Goal: Transaction & Acquisition: Purchase product/service

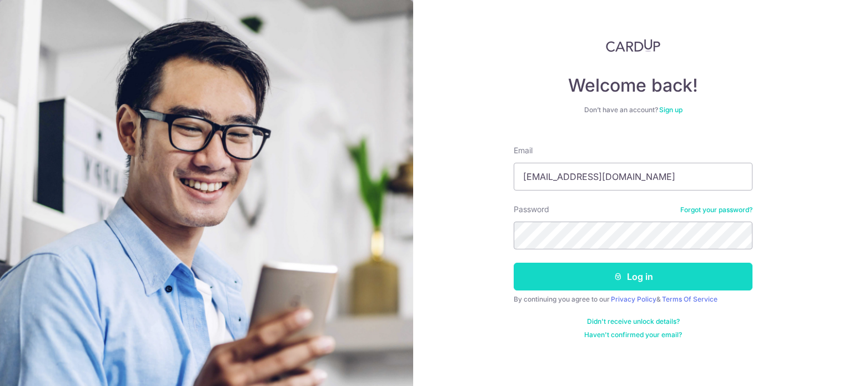
click at [631, 289] on button "Log in" at bounding box center [633, 277] width 239 height 28
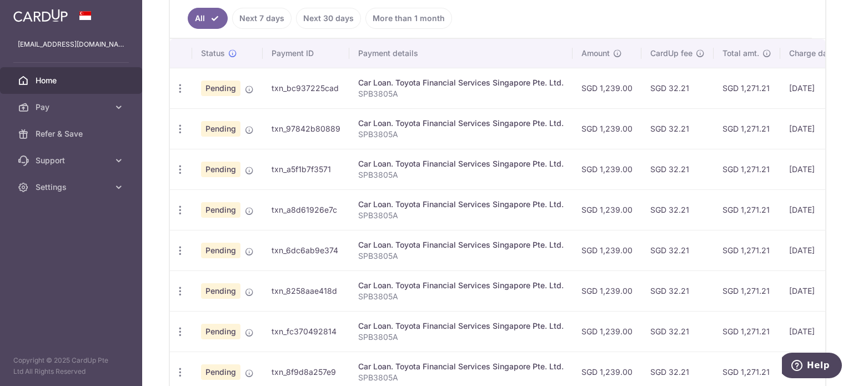
scroll to position [111, 0]
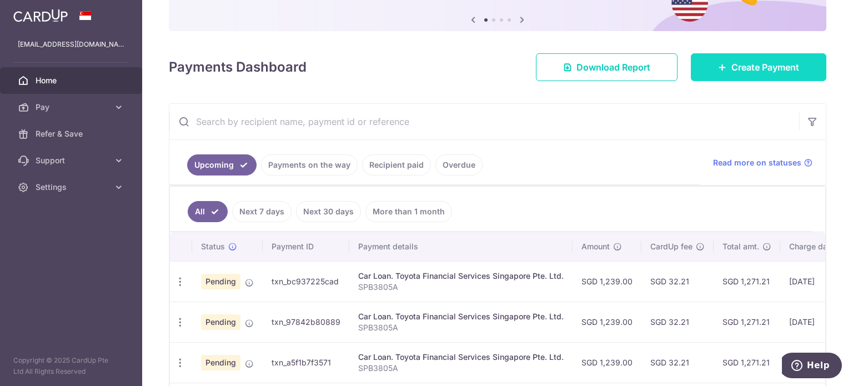
click at [751, 81] on link "Create Payment" at bounding box center [759, 67] width 136 height 28
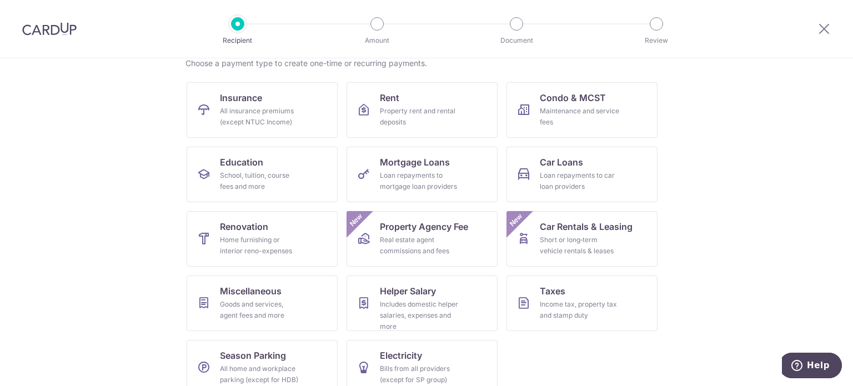
scroll to position [111, 0]
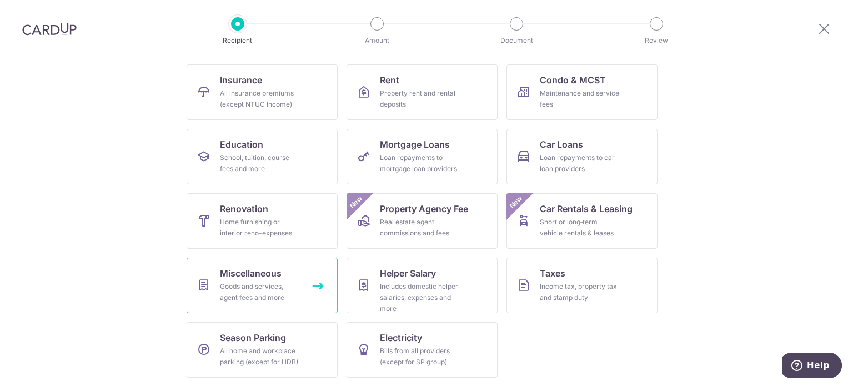
click at [237, 281] on div "Goods and services, agent fees and more" at bounding box center [260, 292] width 80 height 22
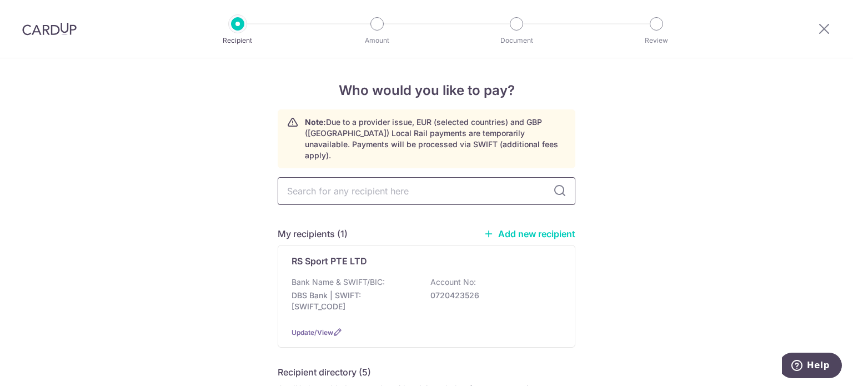
click at [331, 183] on input "text" at bounding box center [427, 191] width 298 height 28
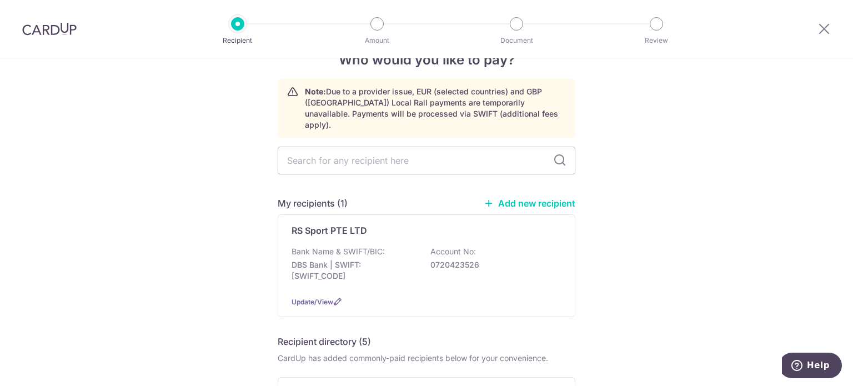
scroll to position [56, 0]
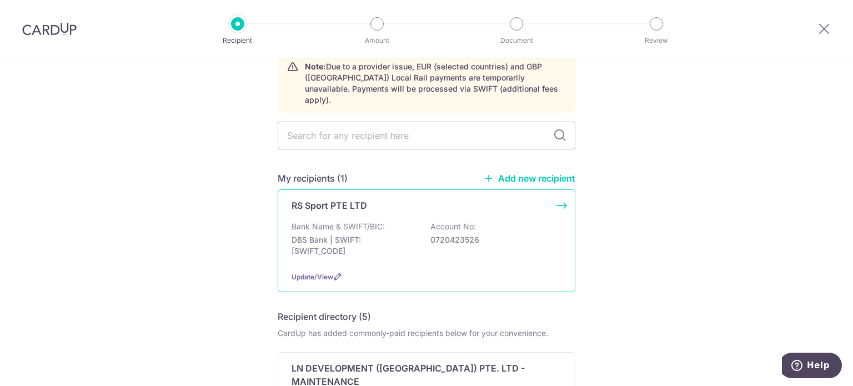
click at [336, 209] on div "RS Sport PTE LTD Bank Name & SWIFT/BIC: DBS Bank | SWIFT: DBSSSGSGXXX Account N…" at bounding box center [427, 240] width 298 height 103
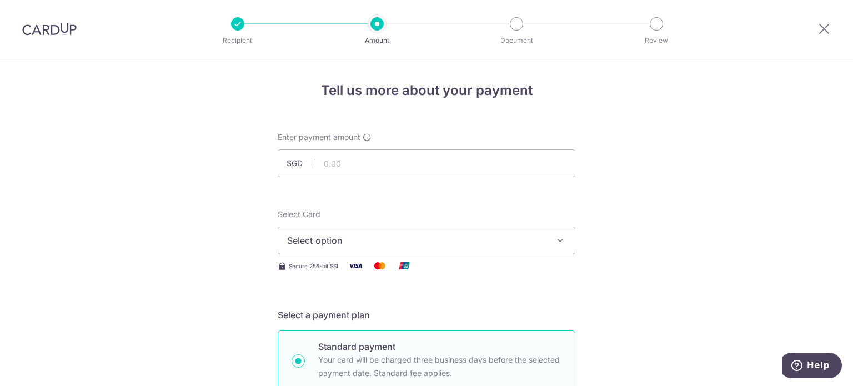
click at [387, 164] on input "text" at bounding box center [427, 163] width 298 height 28
click at [39, 22] on img at bounding box center [49, 28] width 54 height 13
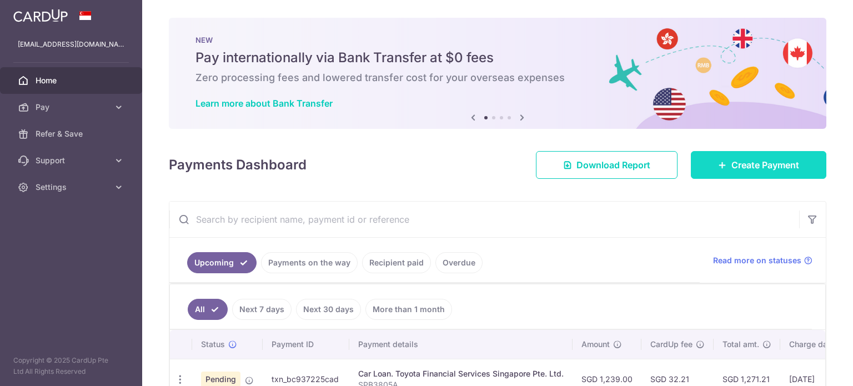
click at [767, 162] on span "Create Payment" at bounding box center [766, 164] width 68 height 13
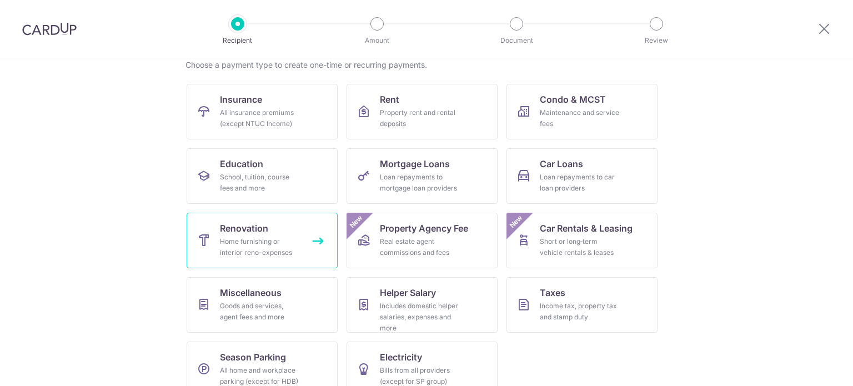
scroll to position [111, 0]
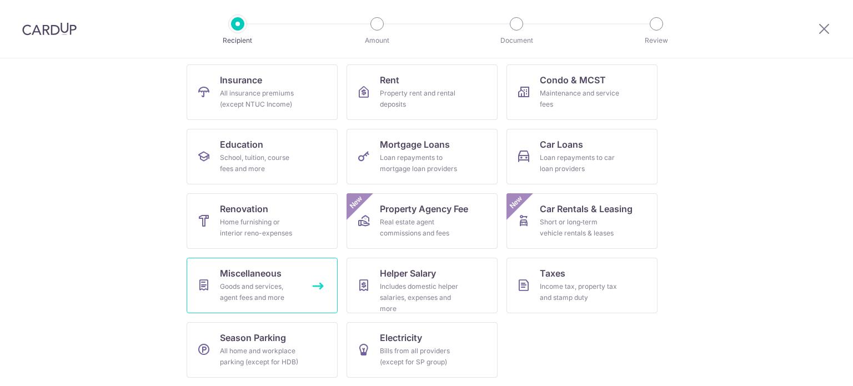
click at [270, 291] on div "Goods and services, agent fees and more" at bounding box center [260, 292] width 80 height 22
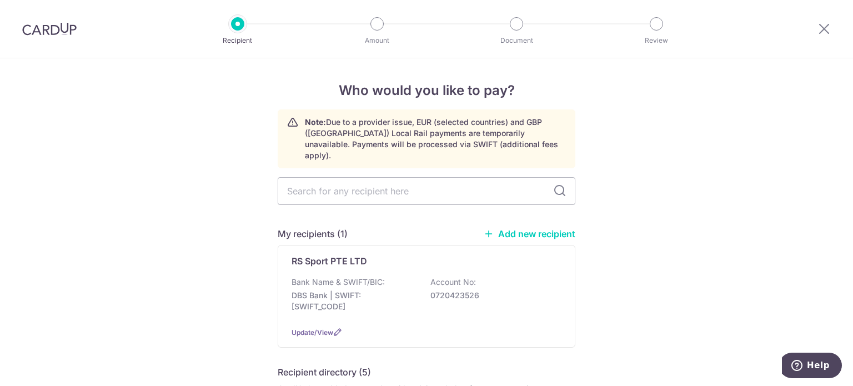
scroll to position [111, 0]
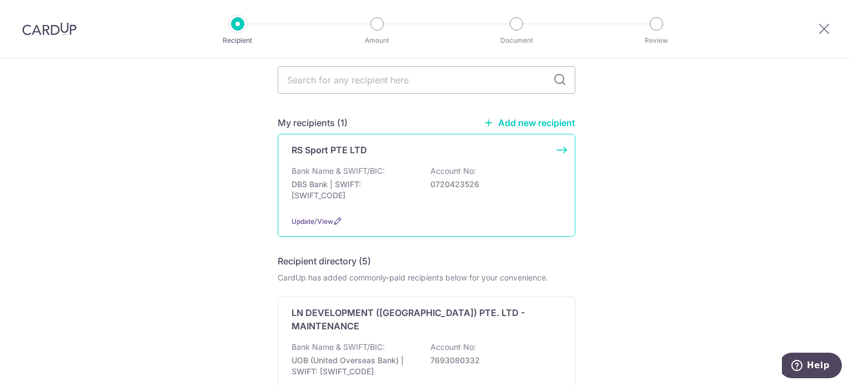
click at [351, 166] on div "Bank Name & SWIFT/BIC: DBS Bank | SWIFT: DBSSSGSGXXX Account No: 0720423526" at bounding box center [427, 186] width 270 height 41
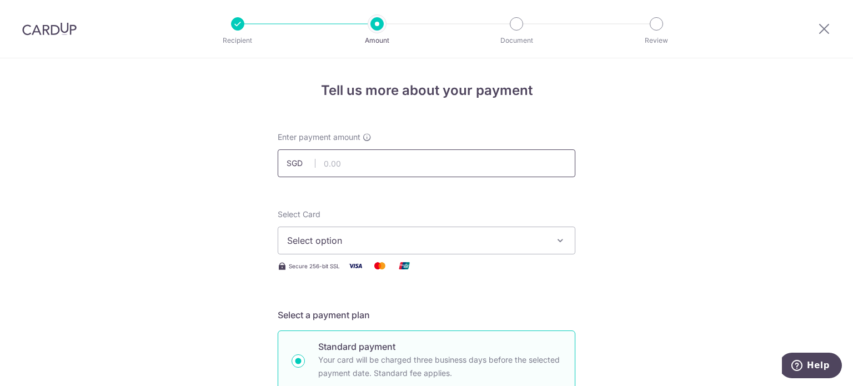
click at [349, 163] on input "text" at bounding box center [427, 163] width 298 height 28
type input "4,378.00"
click at [353, 232] on button "Select option" at bounding box center [427, 241] width 298 height 28
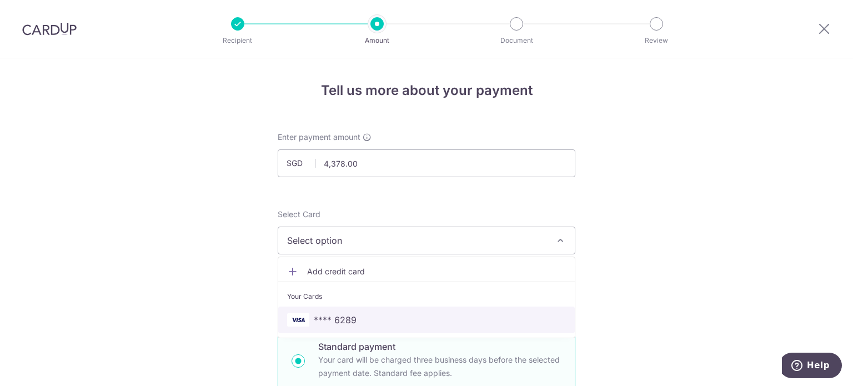
drag, startPoint x: 337, startPoint y: 318, endPoint x: 226, endPoint y: 262, distance: 124.2
click at [337, 318] on span "**** 6289" at bounding box center [335, 319] width 43 height 13
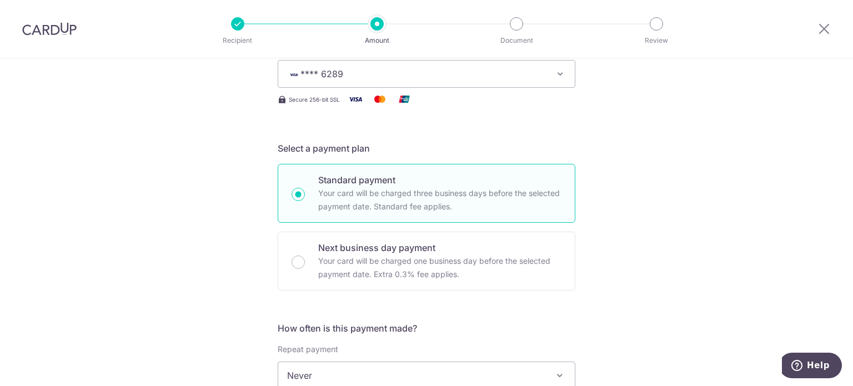
scroll to position [222, 0]
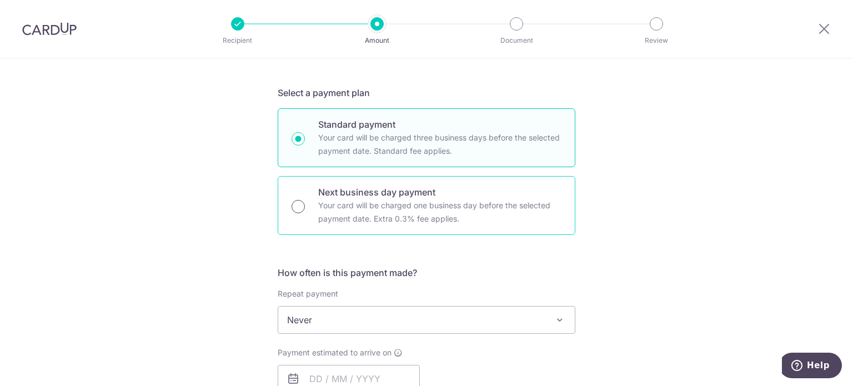
click at [299, 204] on input "Next business day payment Your card will be charged one business day before the…" at bounding box center [298, 206] width 13 height 13
radio input "true"
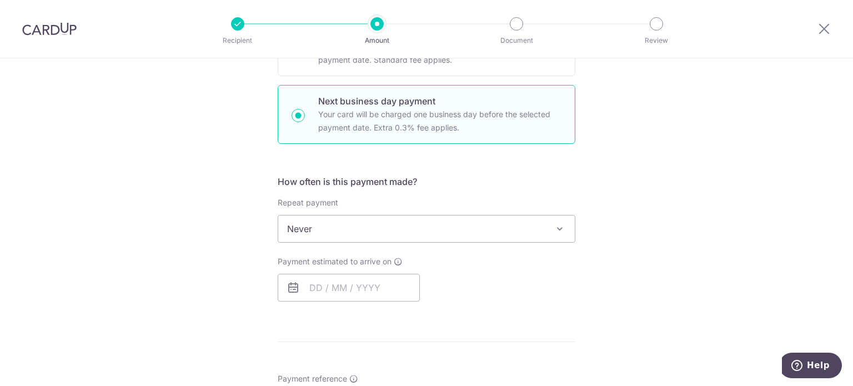
scroll to position [333, 0]
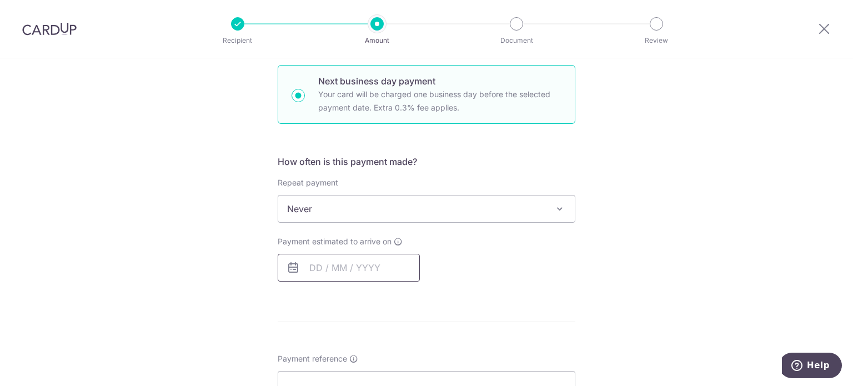
click at [317, 268] on input "text" at bounding box center [349, 268] width 142 height 28
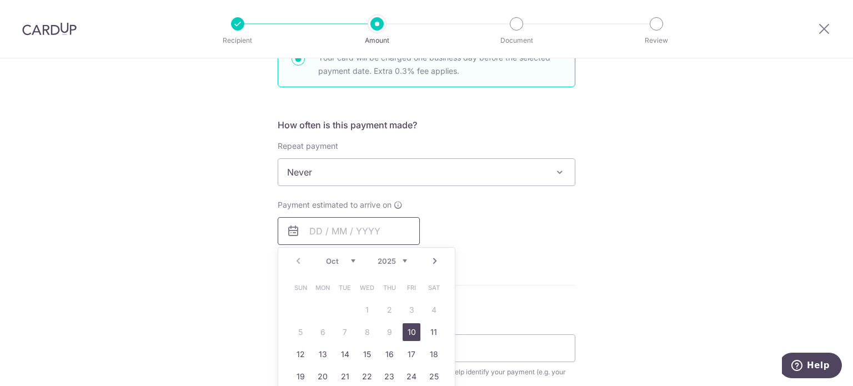
scroll to position [389, 0]
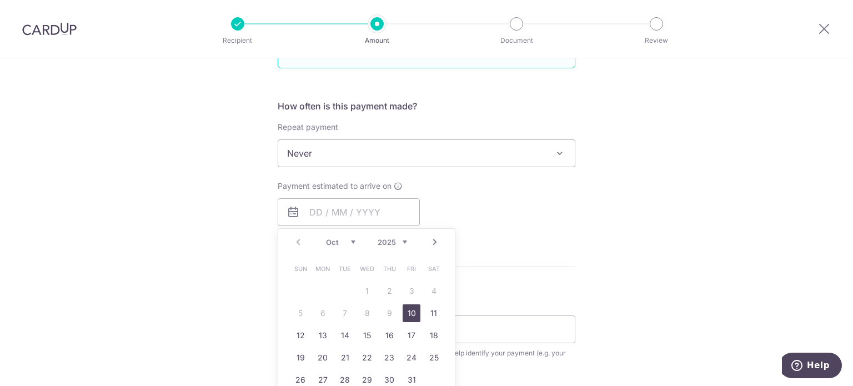
click at [409, 316] on link "10" at bounding box center [412, 313] width 18 height 18
type input "[DATE]"
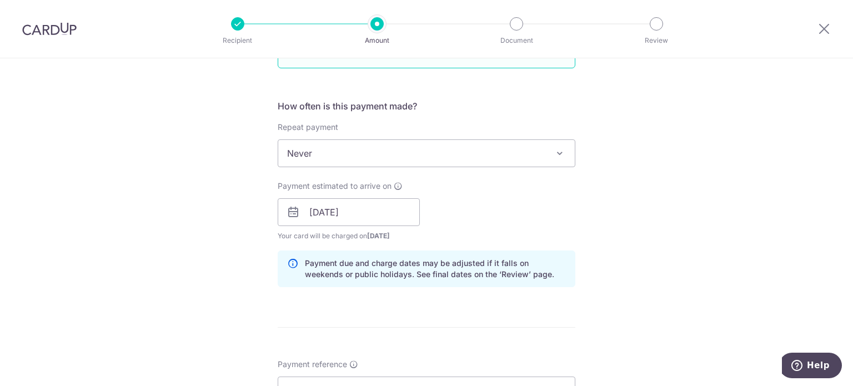
click at [189, 233] on div "Tell us more about your payment Enter payment amount SGD 4,378.00 4378.00 Selec…" at bounding box center [426, 221] width 853 height 1104
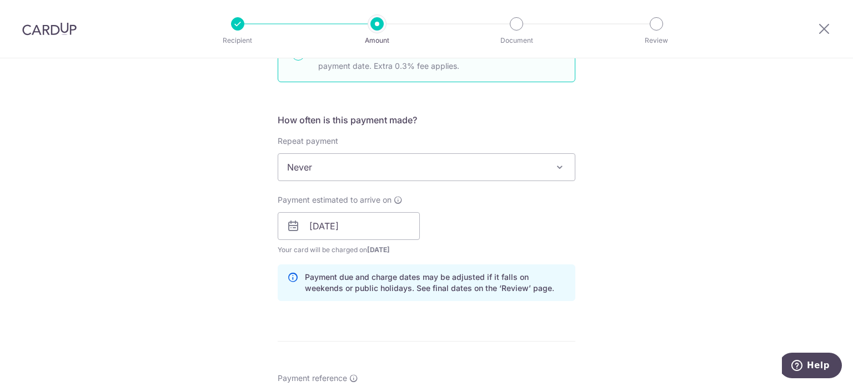
scroll to position [333, 0]
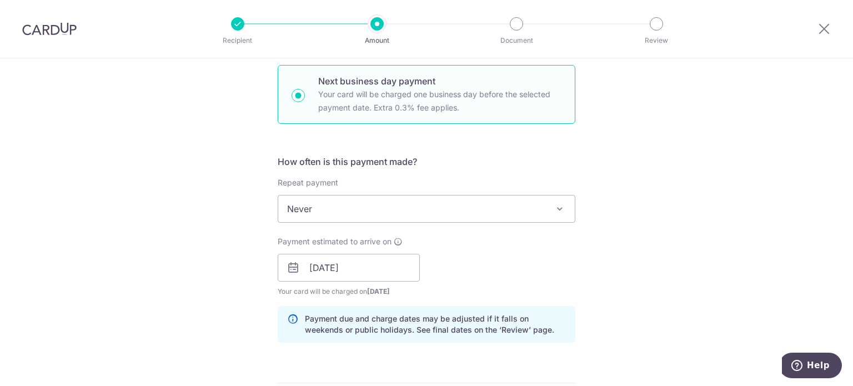
click at [306, 212] on span "Never" at bounding box center [426, 209] width 297 height 27
click at [313, 266] on input "[DATE]" at bounding box center [349, 268] width 142 height 28
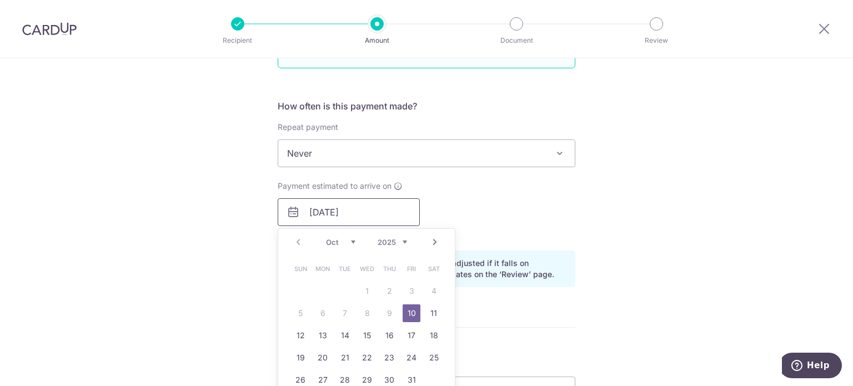
scroll to position [444, 0]
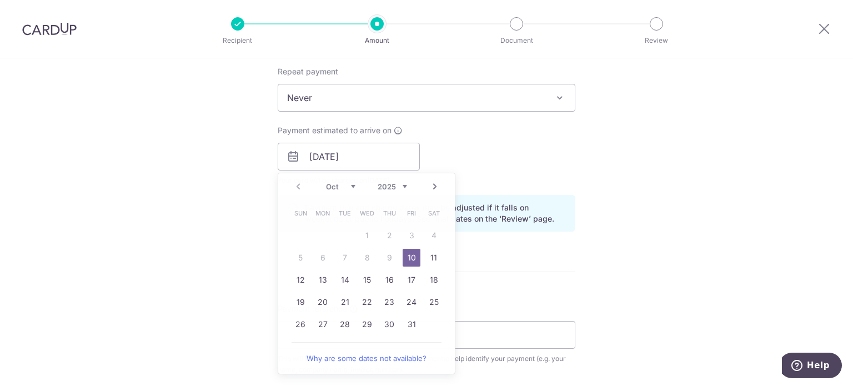
click at [539, 269] on form "Enter payment amount SGD 4,378.00 4378.00 Select Card **** 6289 Add credit card…" at bounding box center [427, 176] width 298 height 979
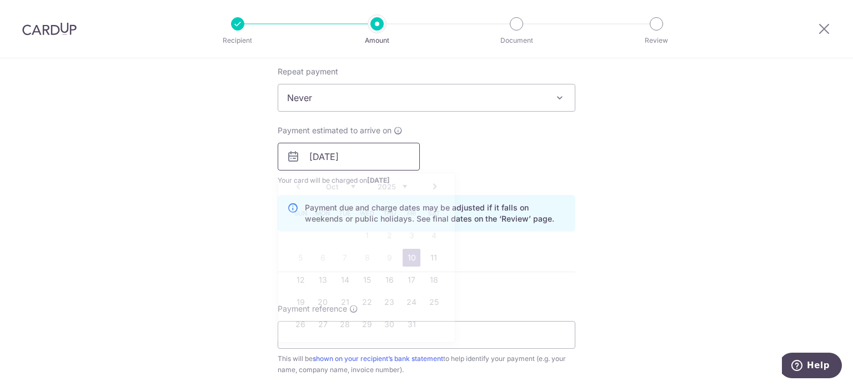
click at [385, 146] on input "[DATE]" at bounding box center [349, 157] width 142 height 28
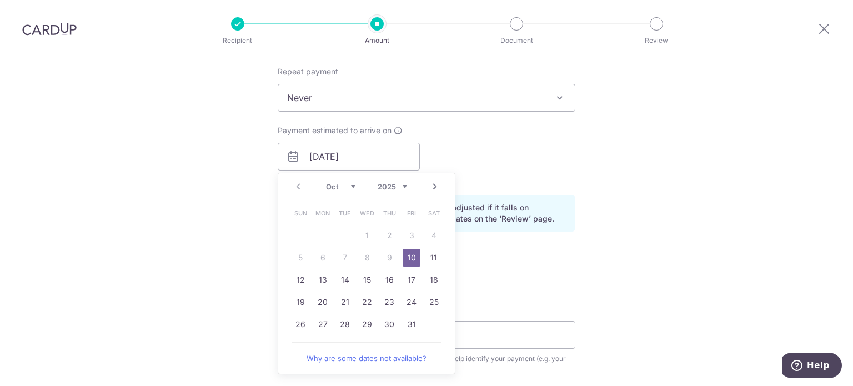
click at [411, 259] on link "10" at bounding box center [412, 258] width 18 height 18
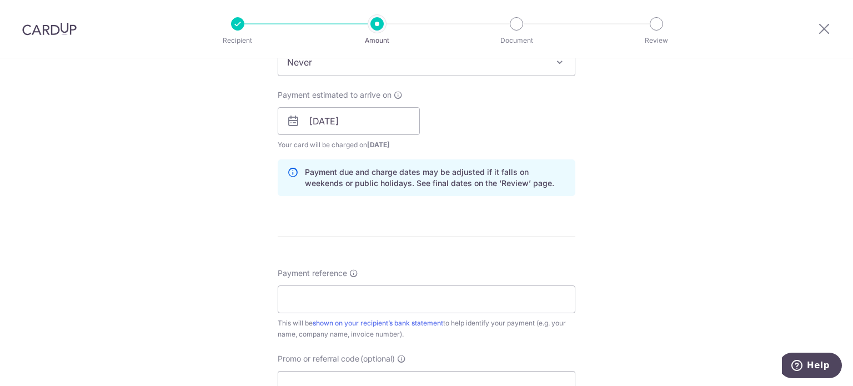
scroll to position [500, 0]
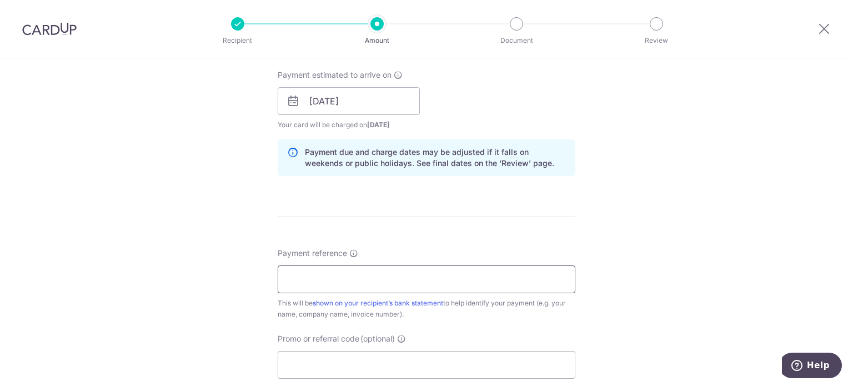
click at [451, 272] on input "Payment reference" at bounding box center [427, 280] width 298 height 28
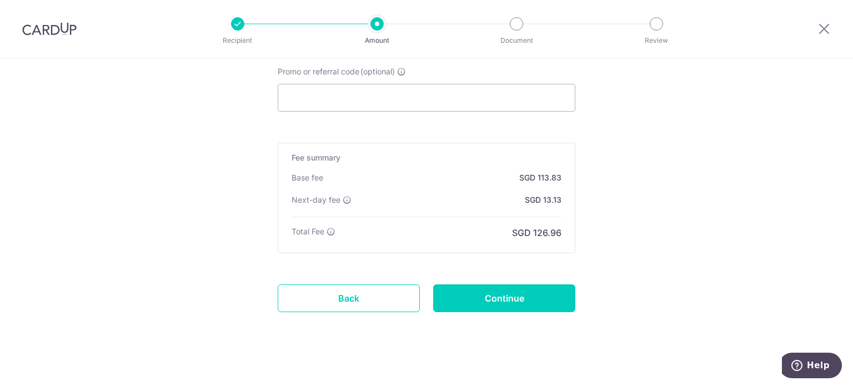
scroll to position [775, 0]
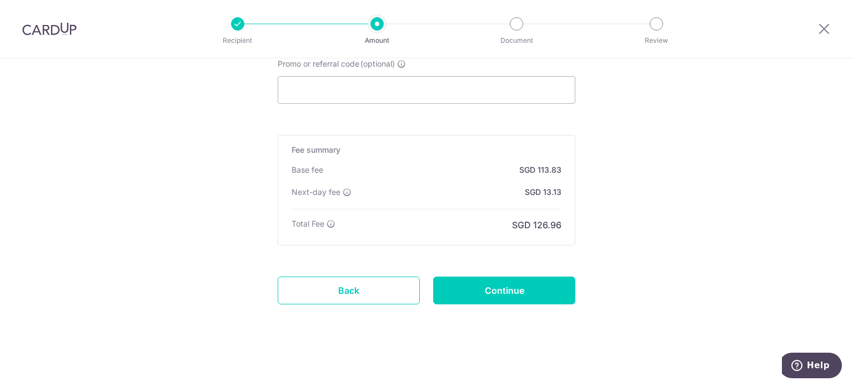
type input "SPB3805A"
click at [529, 289] on input "Continue" at bounding box center [504, 291] width 142 height 28
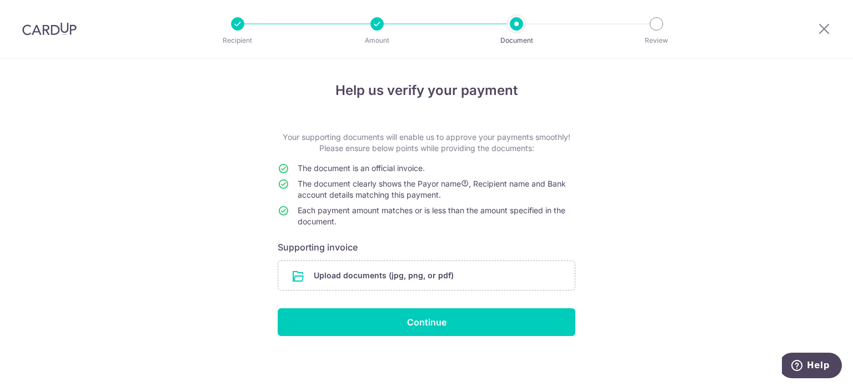
click at [364, 25] on li "Amount" at bounding box center [313, 23] width 139 height 13
click at [236, 28] on div at bounding box center [237, 23] width 13 height 13
click at [20, 27] on div at bounding box center [49, 29] width 99 height 58
click at [31, 27] on img at bounding box center [49, 28] width 54 height 13
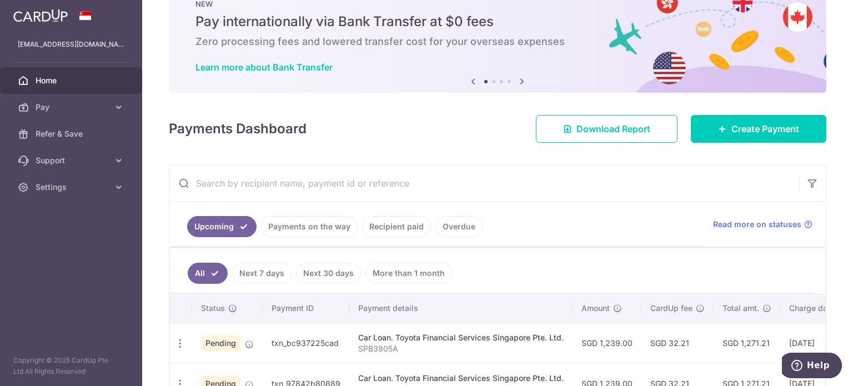
scroll to position [56, 0]
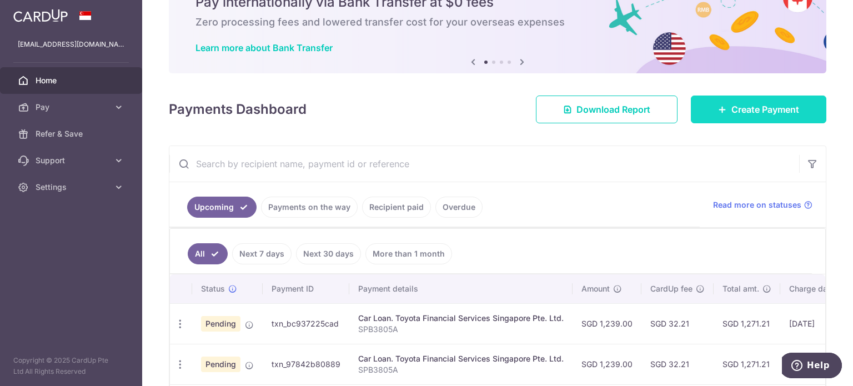
click at [719, 113] on icon at bounding box center [722, 109] width 9 height 9
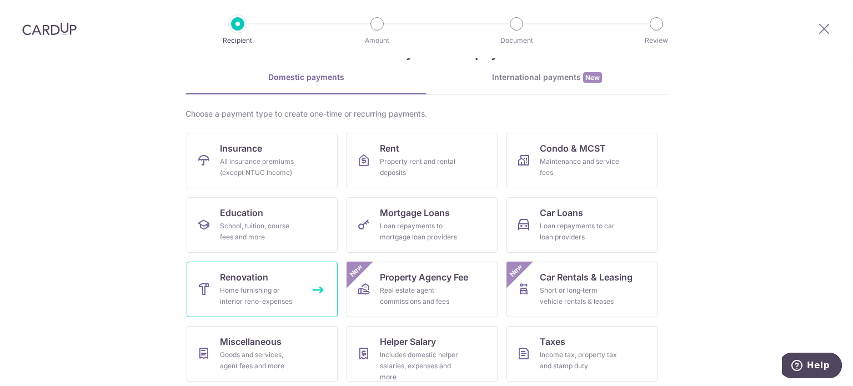
scroll to position [111, 0]
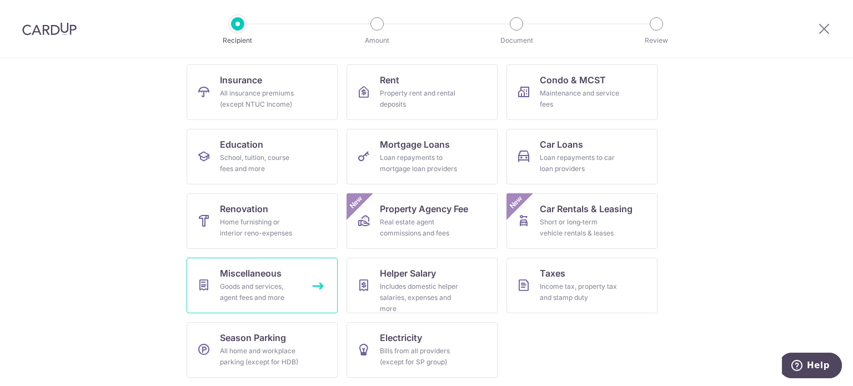
click at [253, 277] on span "Miscellaneous" at bounding box center [251, 273] width 62 height 13
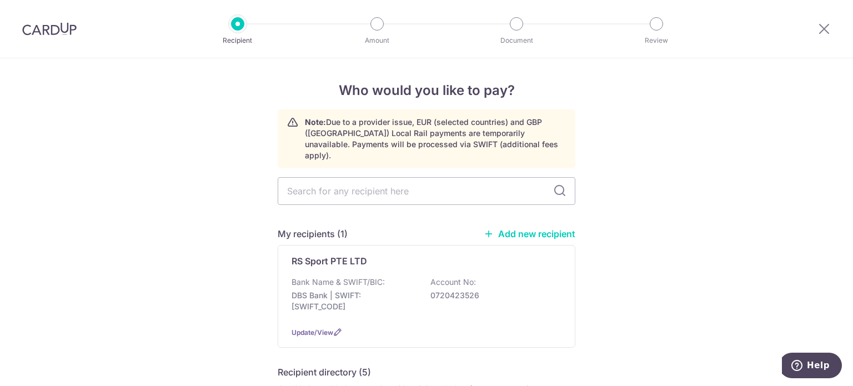
click at [529, 228] on link "Add new recipient" at bounding box center [530, 233] width 92 height 11
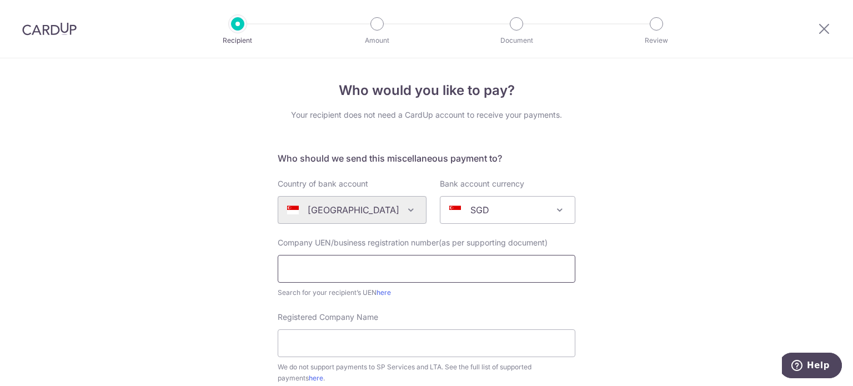
click at [332, 268] on input "text" at bounding box center [427, 269] width 298 height 28
drag, startPoint x: 332, startPoint y: 268, endPoint x: 261, endPoint y: 268, distance: 71.1
type input "ition"
drag, startPoint x: 346, startPoint y: 272, endPoint x: 194, endPoint y: 274, distance: 151.7
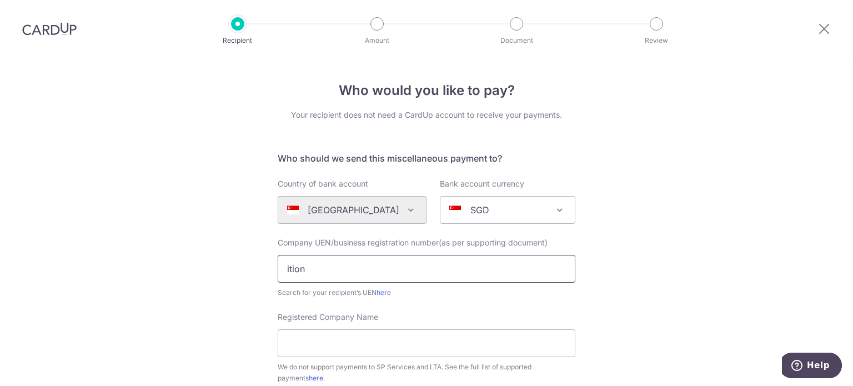
click at [379, 290] on link "here" at bounding box center [384, 292] width 14 height 8
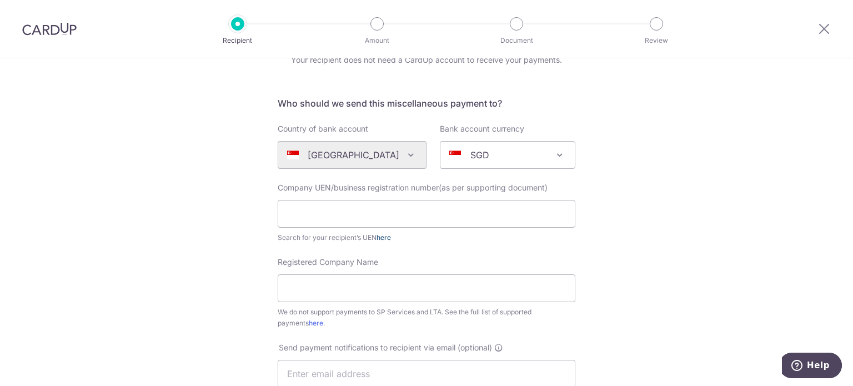
scroll to position [56, 0]
click at [319, 219] on input "text" at bounding box center [427, 213] width 298 height 28
type input "202340778K"
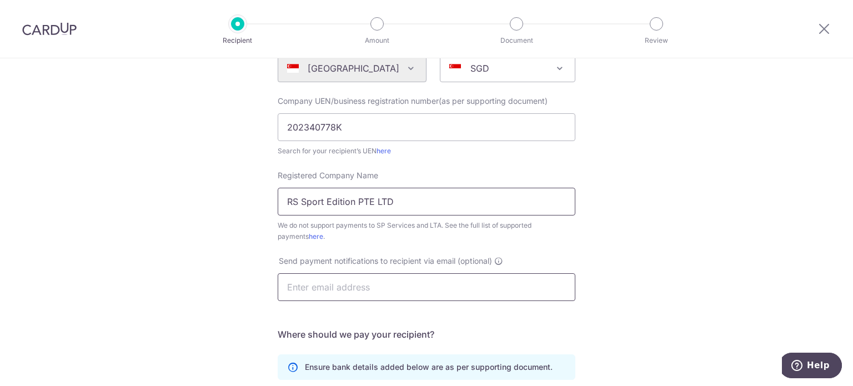
scroll to position [167, 0]
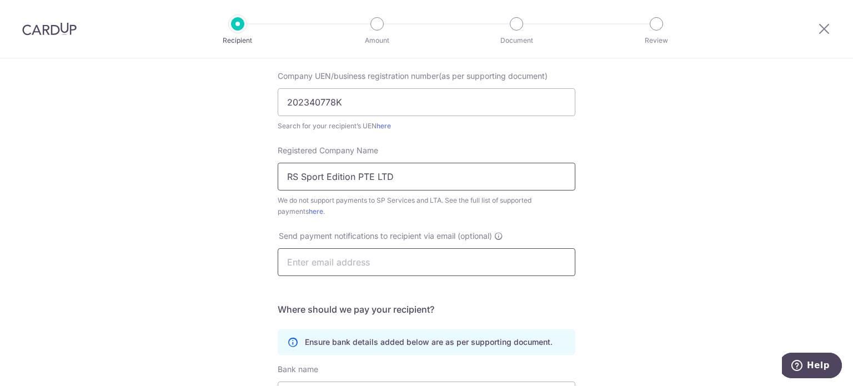
type input "RS Sport Edition PTE LTD"
click at [320, 265] on input "text" at bounding box center [427, 262] width 298 height 28
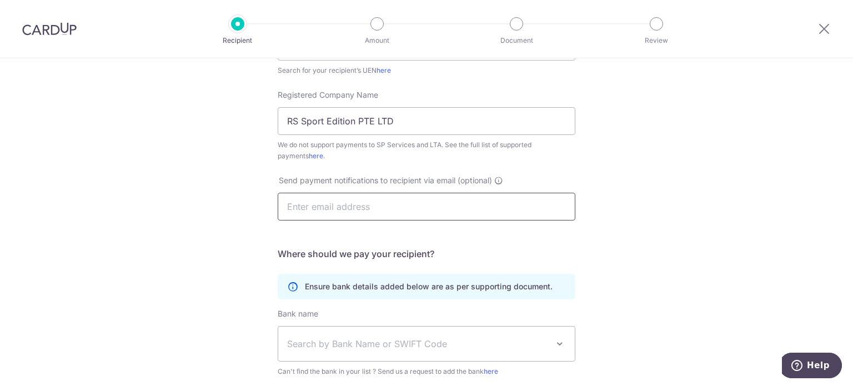
scroll to position [278, 0]
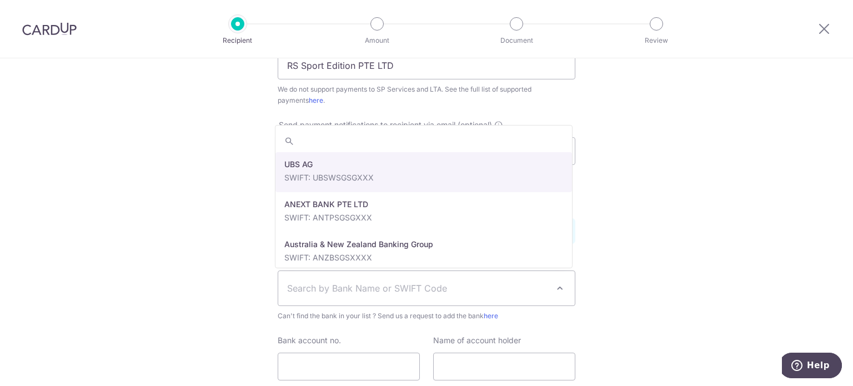
click at [326, 294] on span "Search by Bank Name or SWIFT Code" at bounding box center [417, 288] width 261 height 13
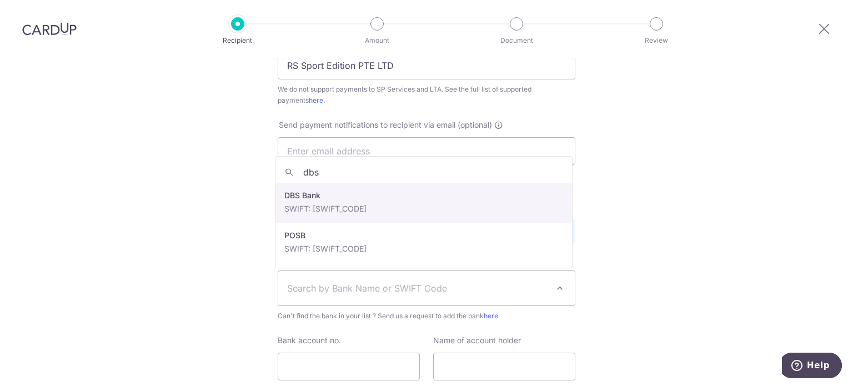
type input "dbs"
select select "6"
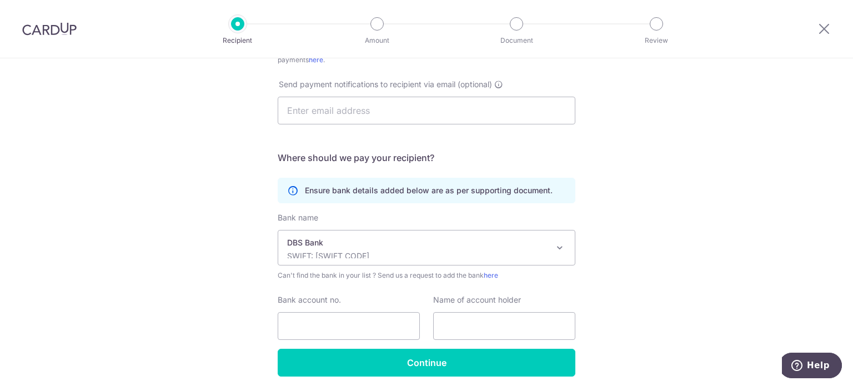
scroll to position [360, 0]
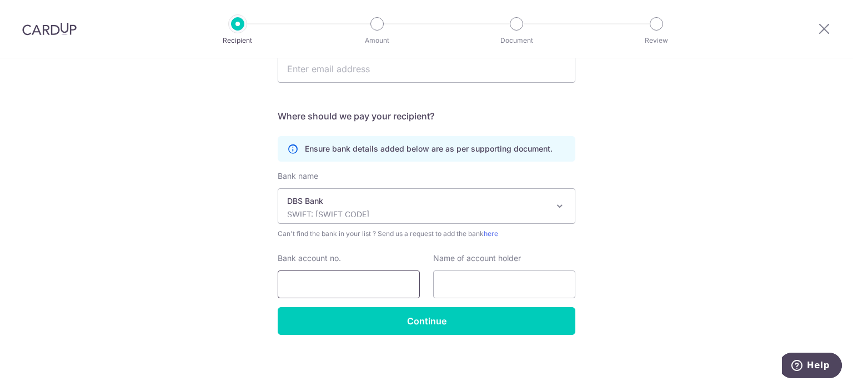
click at [307, 281] on input "Bank account no." at bounding box center [349, 285] width 142 height 28
type input "0721111063"
click at [466, 273] on input "text" at bounding box center [504, 285] width 142 height 28
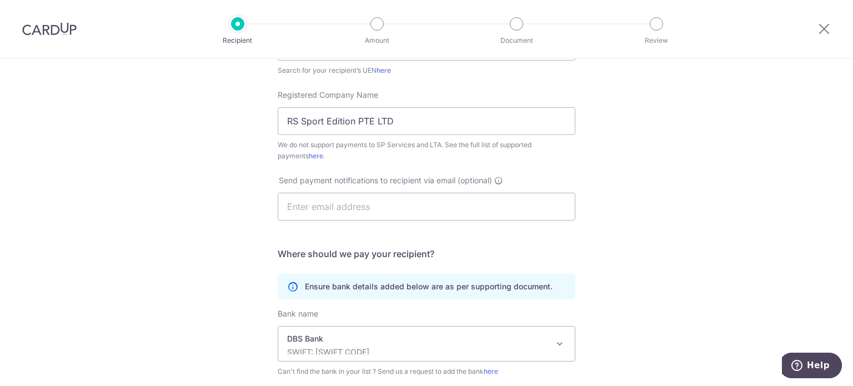
scroll to position [333, 0]
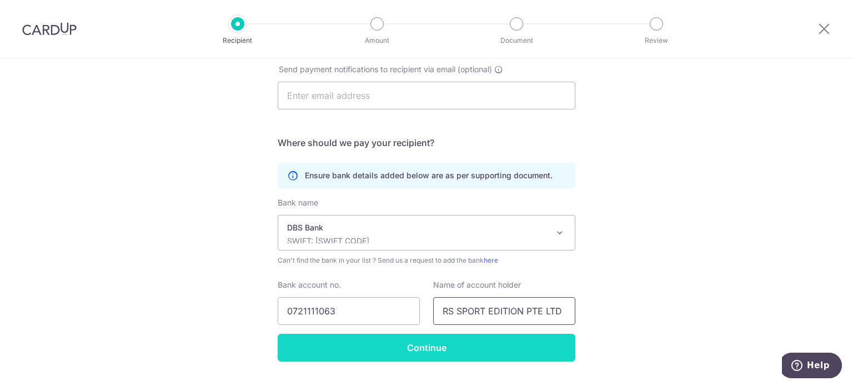
type input "RS SPORT EDITION PTE LTD"
click at [348, 342] on input "Continue" at bounding box center [427, 348] width 298 height 28
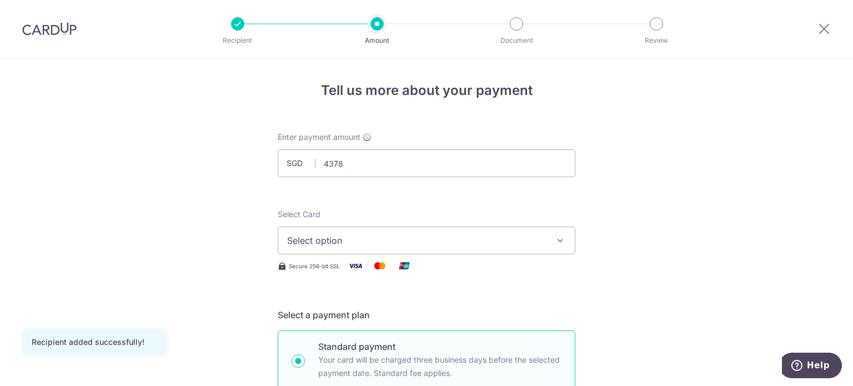
type input "4,378.00"
click at [353, 242] on span "Select option" at bounding box center [416, 240] width 259 height 13
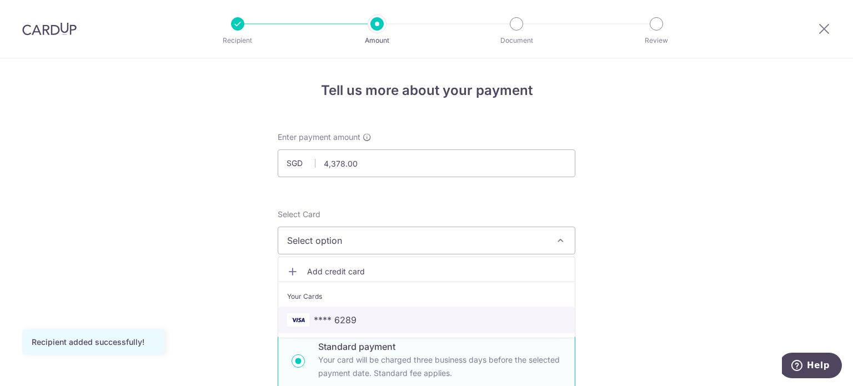
click at [340, 315] on span "**** 6289" at bounding box center [335, 319] width 43 height 13
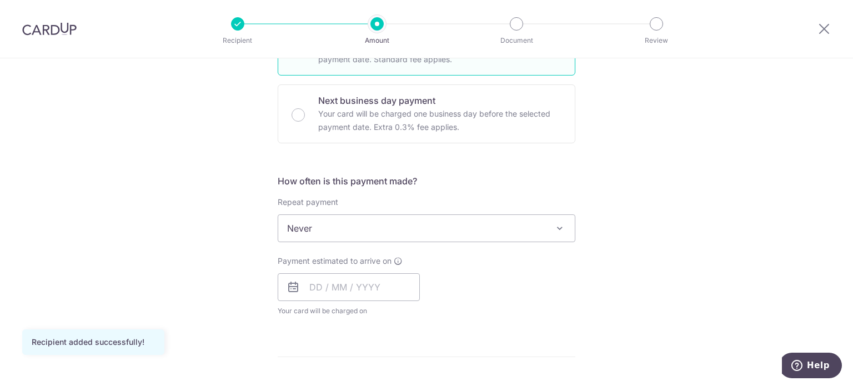
scroll to position [333, 0]
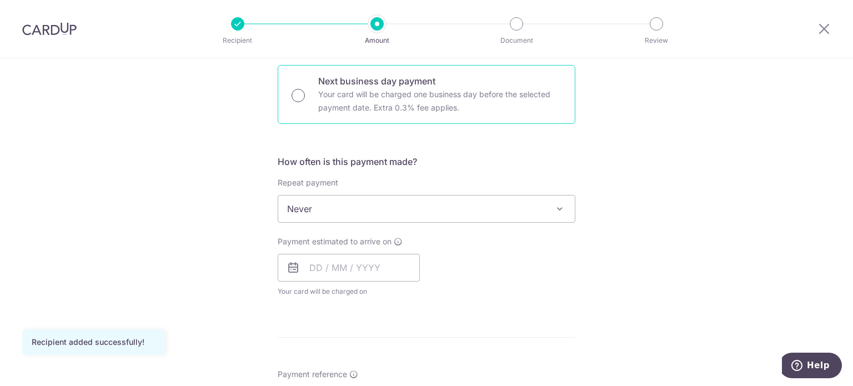
click at [298, 94] on input "Next business day payment Your card will be charged one business day before the…" at bounding box center [298, 95] width 13 height 13
radio input "true"
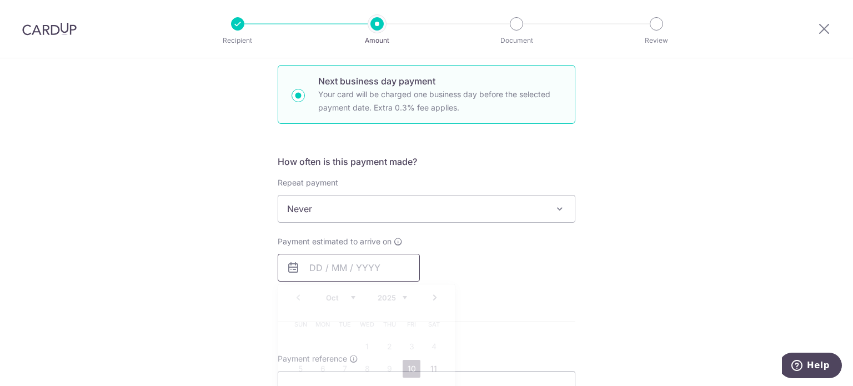
click at [347, 263] on input "text" at bounding box center [349, 268] width 142 height 28
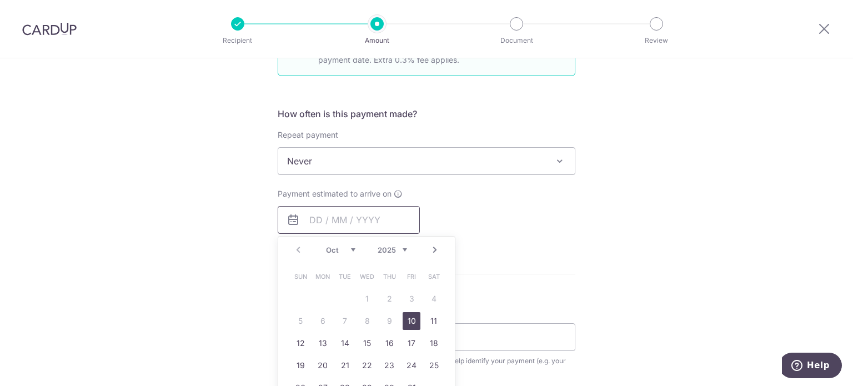
scroll to position [444, 0]
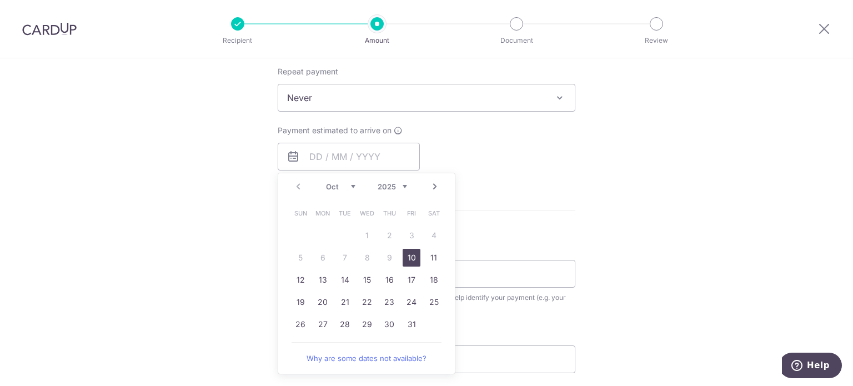
click at [407, 253] on link "10" at bounding box center [412, 258] width 18 height 18
type input "[DATE]"
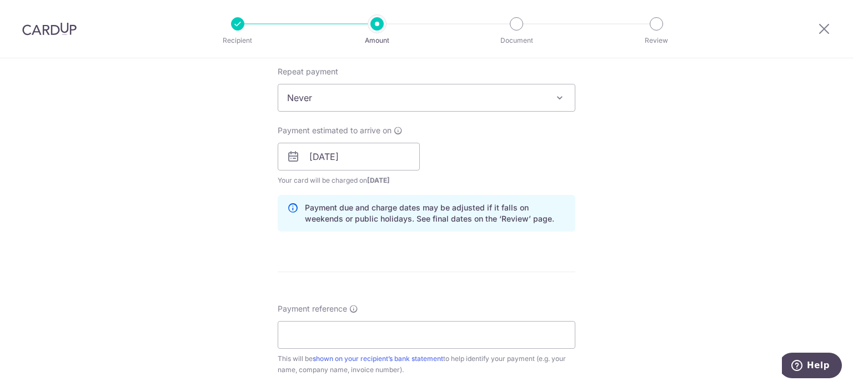
click at [644, 255] on div "Tell us more about your payment Enter payment amount SGD 4,378.00 4378.00 Recip…" at bounding box center [426, 166] width 853 height 1104
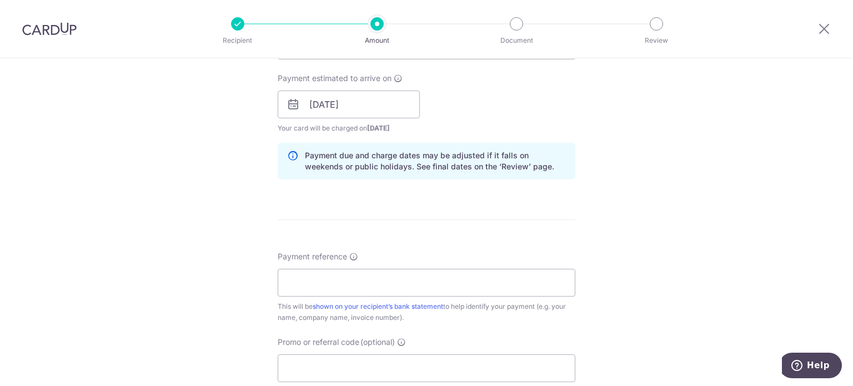
scroll to position [556, 0]
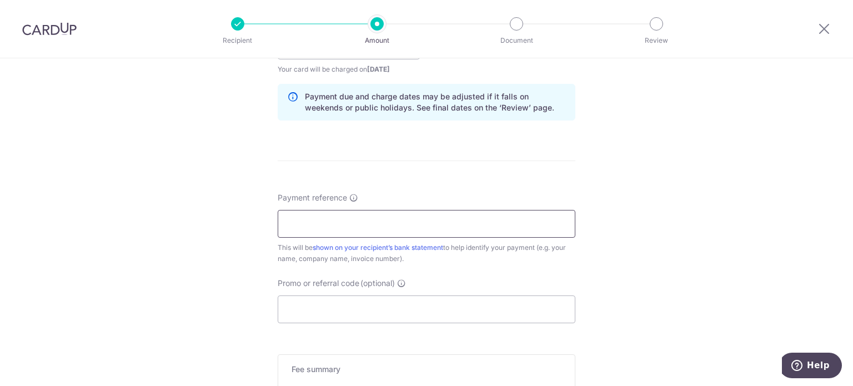
click at [420, 222] on input "Payment reference" at bounding box center [427, 224] width 298 height 28
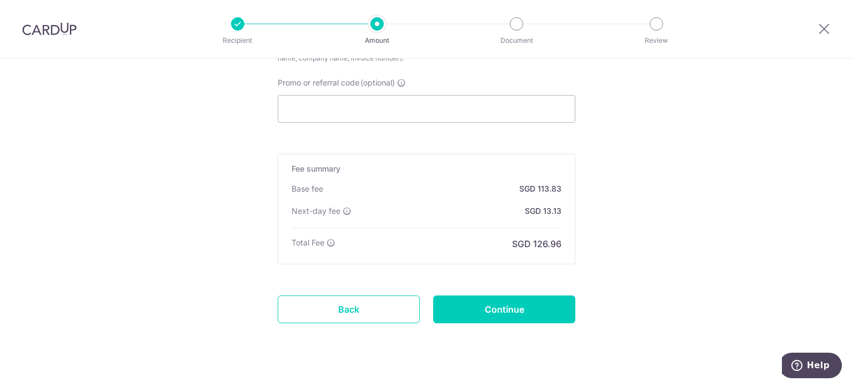
scroll to position [775, 0]
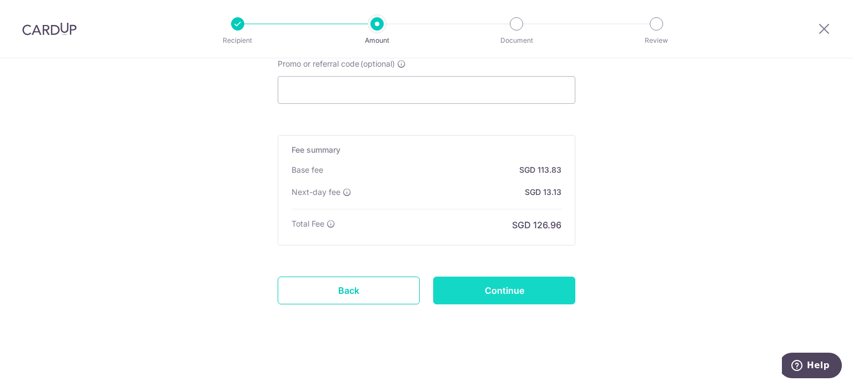
type input "SPB3805A"
click at [482, 281] on input "Continue" at bounding box center [504, 291] width 142 height 28
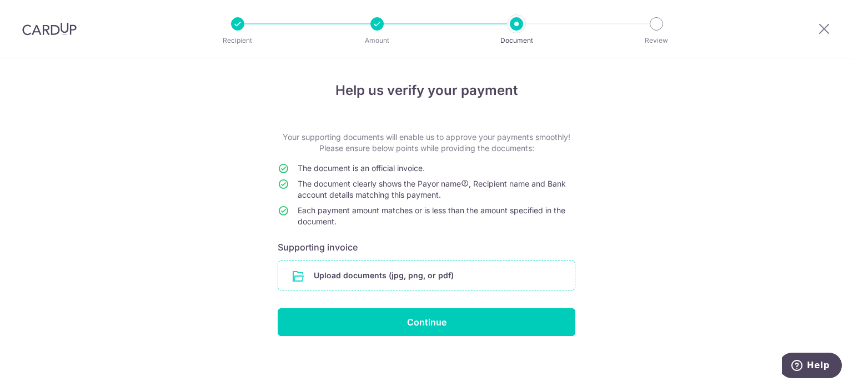
click at [406, 275] on input "file" at bounding box center [426, 275] width 297 height 29
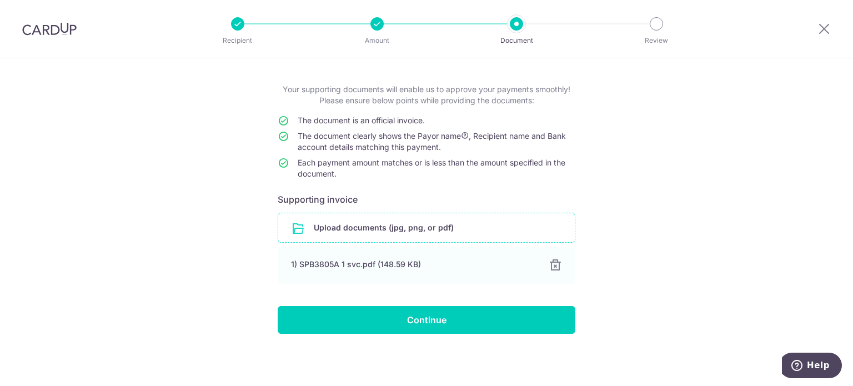
scroll to position [47, 0]
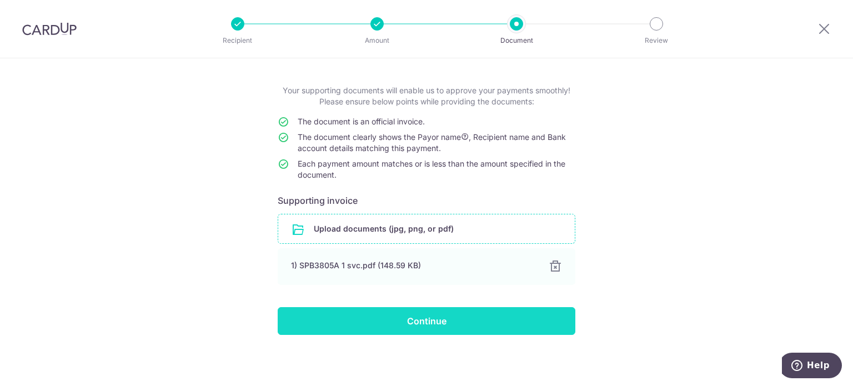
click at [358, 324] on input "Continue" at bounding box center [427, 321] width 298 height 28
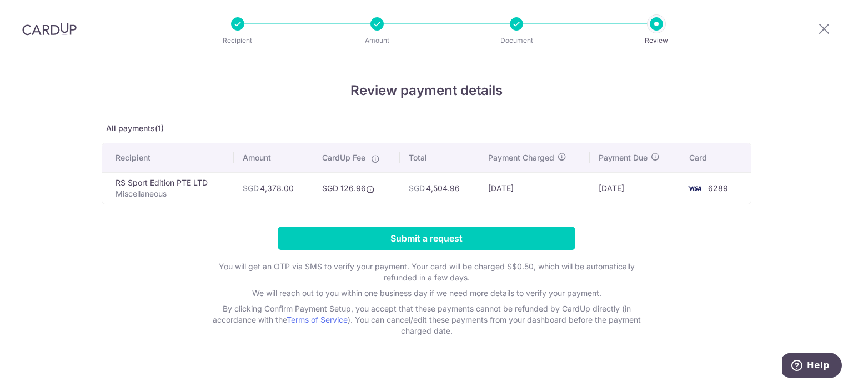
click at [636, 246] on form "Submit a request You will get an OTP via SMS to verify your payment. Your card …" at bounding box center [427, 282] width 650 height 110
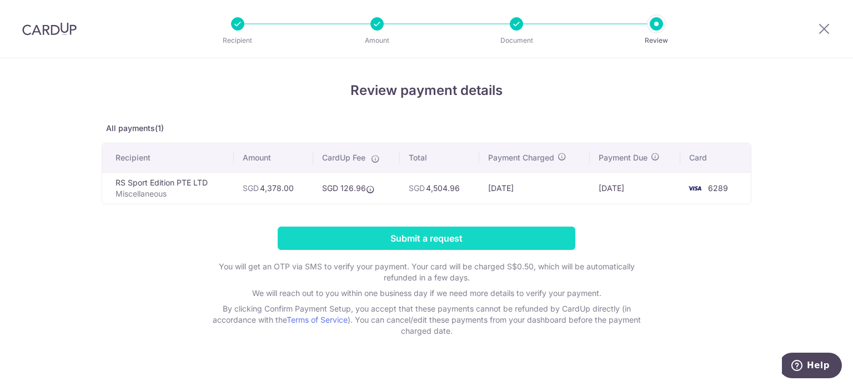
click at [489, 236] on input "Submit a request" at bounding box center [427, 238] width 298 height 23
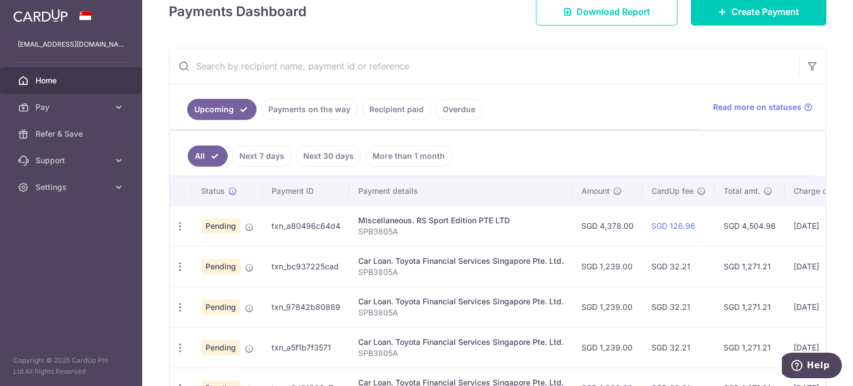
scroll to position [222, 0]
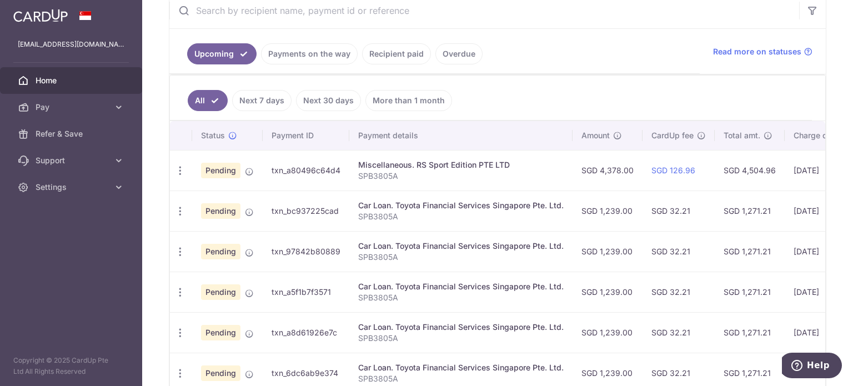
click at [475, 167] on div "Miscellaneous. RS Sport Edition PTE LTD" at bounding box center [461, 164] width 206 height 11
click at [291, 167] on td "txn_a80496c64d4" at bounding box center [306, 170] width 87 height 41
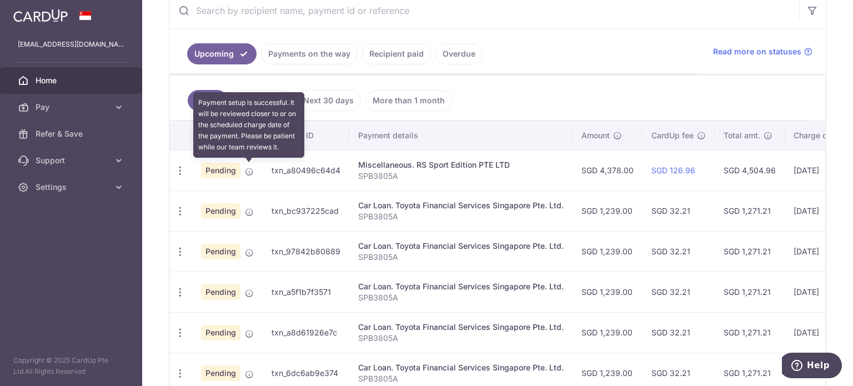
click at [249, 169] on icon at bounding box center [249, 171] width 9 height 9
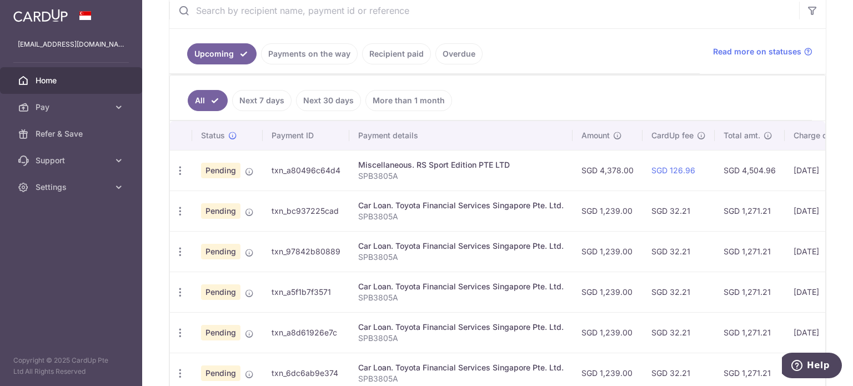
click at [588, 173] on td "SGD 4,378.00" at bounding box center [608, 170] width 70 height 41
drag, startPoint x: 440, startPoint y: 174, endPoint x: 774, endPoint y: 173, distance: 334.4
click at [774, 173] on tr "Update payment Cancel payment Pending txn_a80496c64d4 Miscellaneous. RS Sport E…" at bounding box center [589, 170] width 838 height 41
click at [518, 159] on div "Miscellaneous. RS Sport Edition PTE LTD" at bounding box center [461, 164] width 206 height 11
click at [262, 102] on link "Next 7 days" at bounding box center [261, 100] width 59 height 21
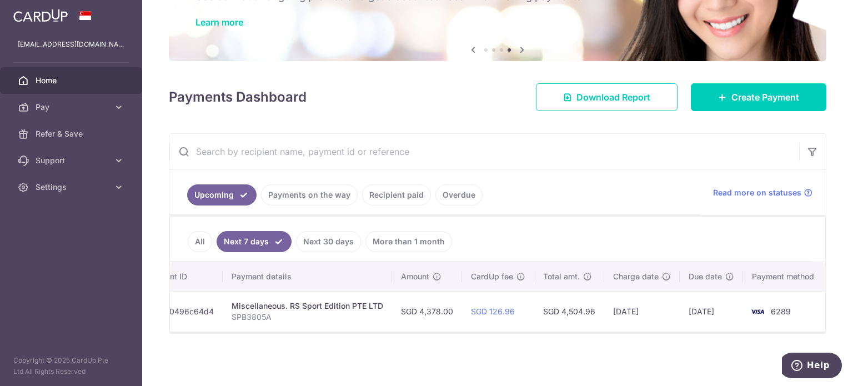
scroll to position [0, 0]
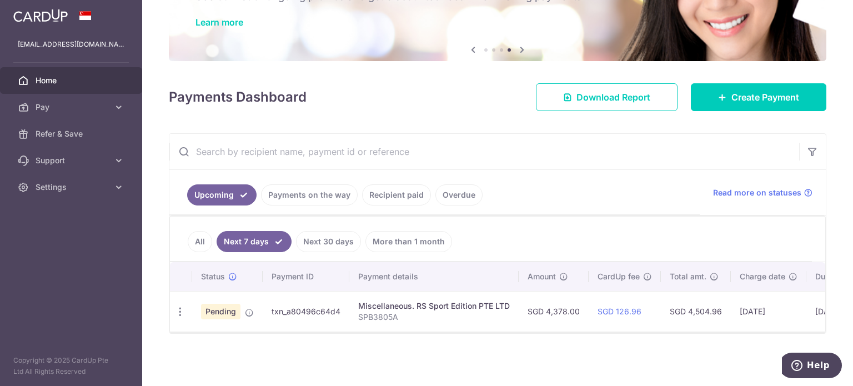
drag, startPoint x: 611, startPoint y: 332, endPoint x: 464, endPoint y: 319, distance: 147.2
click at [464, 319] on div "Status Payment ID Payment details Amount CardUp fee Total amt. Charge date Due …" at bounding box center [498, 297] width 656 height 71
click at [589, 346] on div "× Pause Schedule Pause all future payments in this series Pause just this one p…" at bounding box center [497, 193] width 711 height 386
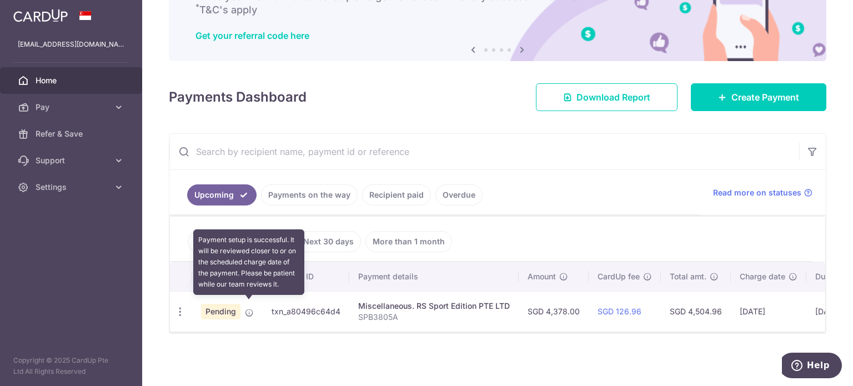
click at [251, 308] on icon at bounding box center [249, 312] width 9 height 9
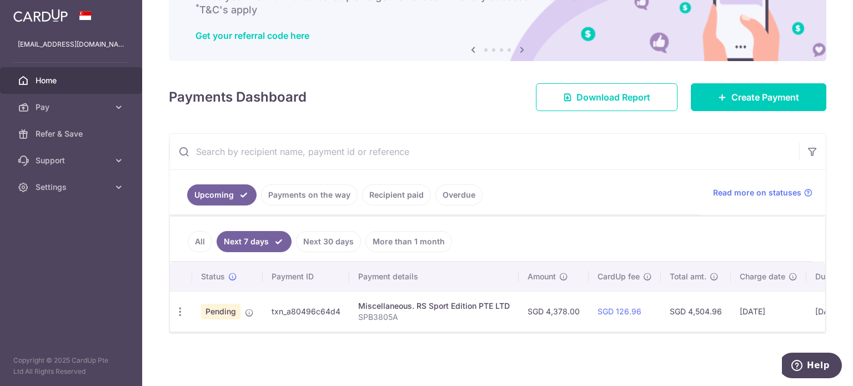
scroll to position [0, 127]
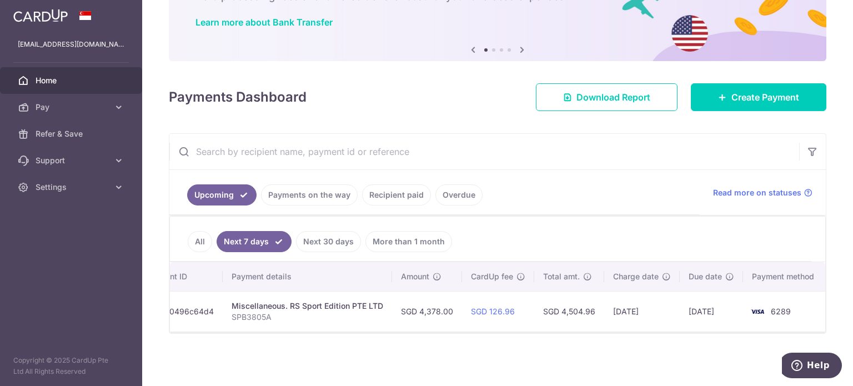
click at [463, 325] on td "SGD 126.96" at bounding box center [498, 311] width 72 height 41
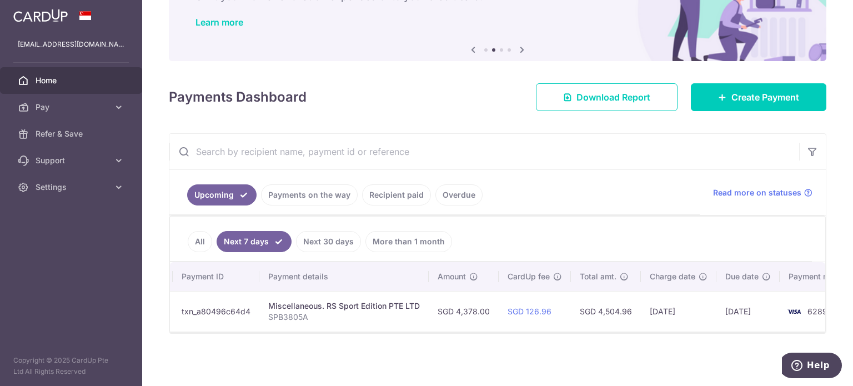
scroll to position [0, 89]
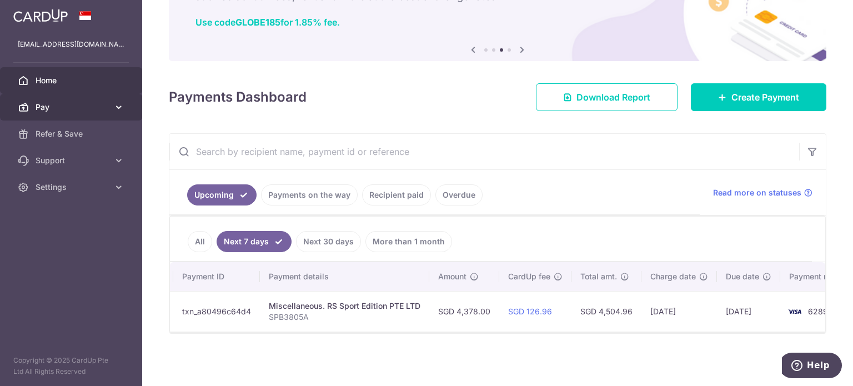
click at [115, 106] on icon at bounding box center [118, 107] width 11 height 11
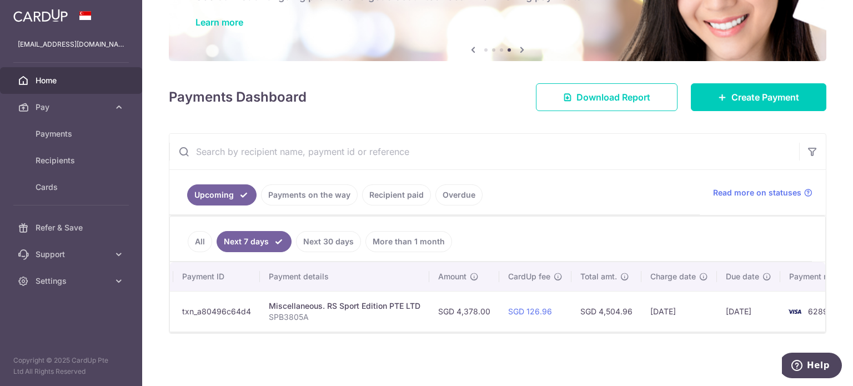
click at [376, 374] on div "× Pause Schedule Pause all future payments in this series Pause just this one p…" at bounding box center [497, 193] width 711 height 386
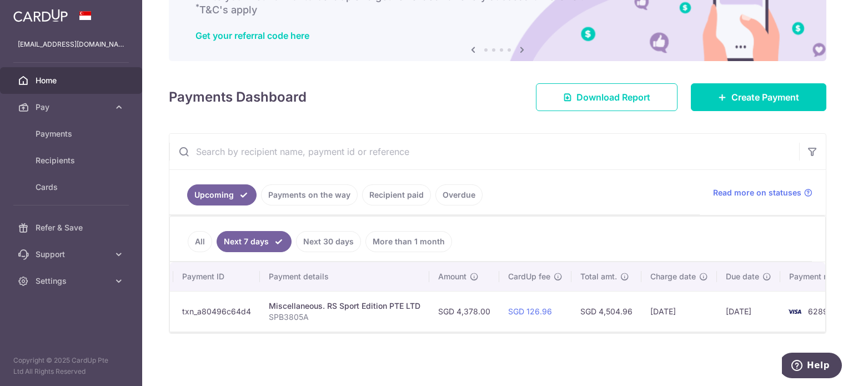
drag, startPoint x: 502, startPoint y: 366, endPoint x: 486, endPoint y: 356, distance: 19.7
click at [502, 366] on div "× Pause Schedule Pause all future payments in this series Pause just this one p…" at bounding box center [497, 193] width 711 height 386
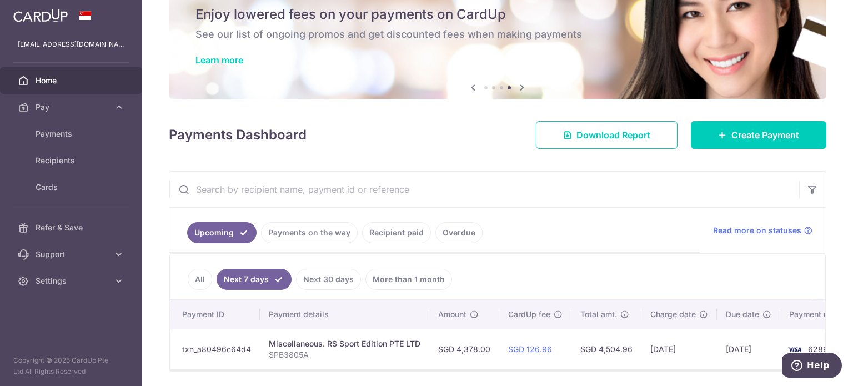
scroll to position [84, 0]
